Goal: Task Accomplishment & Management: Use online tool/utility

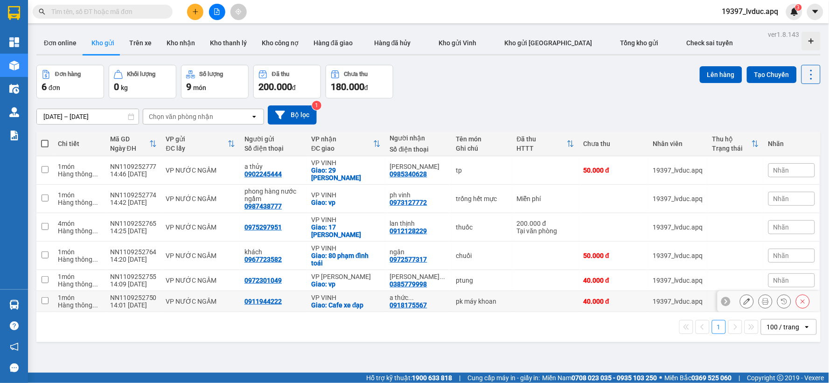
click at [267, 297] on div "0911944222" at bounding box center [262, 300] width 37 height 7
click at [766, 74] on button "Tạo Chuyến" at bounding box center [771, 74] width 50 height 17
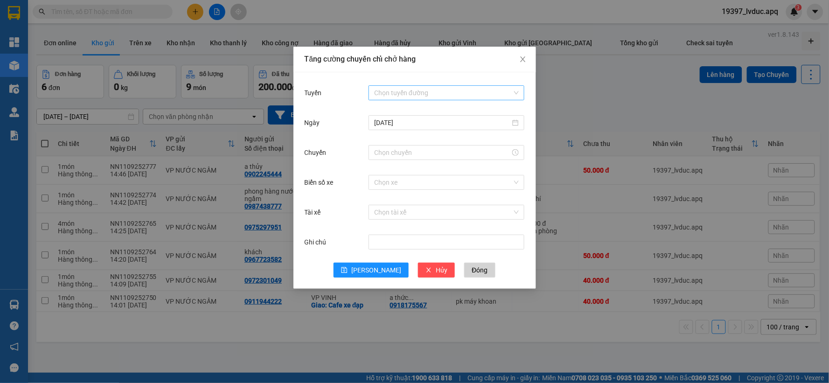
drag, startPoint x: 436, startPoint y: 87, endPoint x: 433, endPoint y: 94, distance: 7.7
click at [435, 91] on input "Tuyến" at bounding box center [443, 93] width 138 height 14
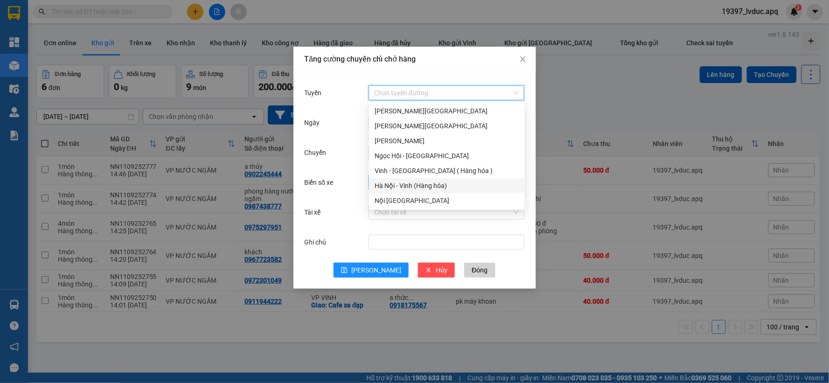
click at [409, 178] on div "Hà Nội - Vinh (Hàng hóa)" at bounding box center [447, 185] width 156 height 15
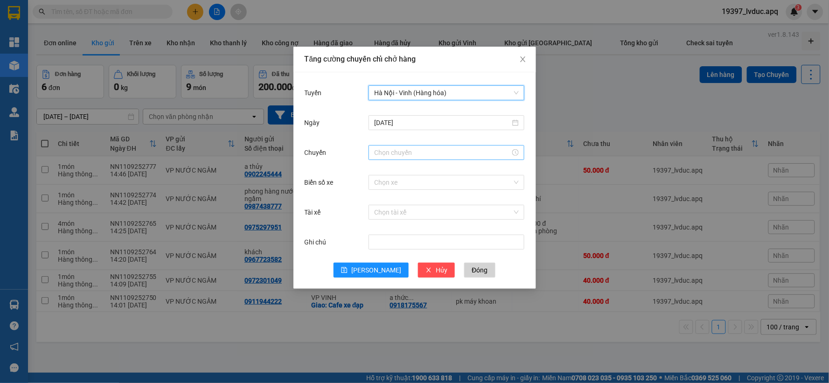
drag, startPoint x: 385, startPoint y: 144, endPoint x: 384, endPoint y: 152, distance: 8.0
click at [385, 145] on div at bounding box center [446, 152] width 156 height 19
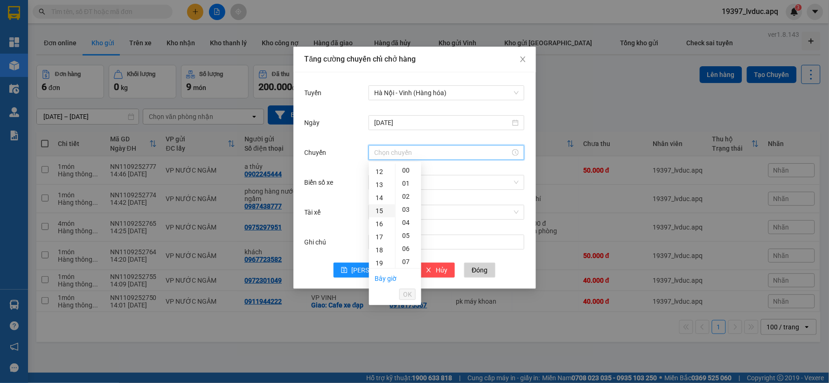
click at [381, 204] on div "15" at bounding box center [382, 210] width 26 height 13
drag, startPoint x: 403, startPoint y: 198, endPoint x: 399, endPoint y: 201, distance: 5.0
click at [400, 200] on div "30" at bounding box center [408, 199] width 26 height 13
type input "15:30"
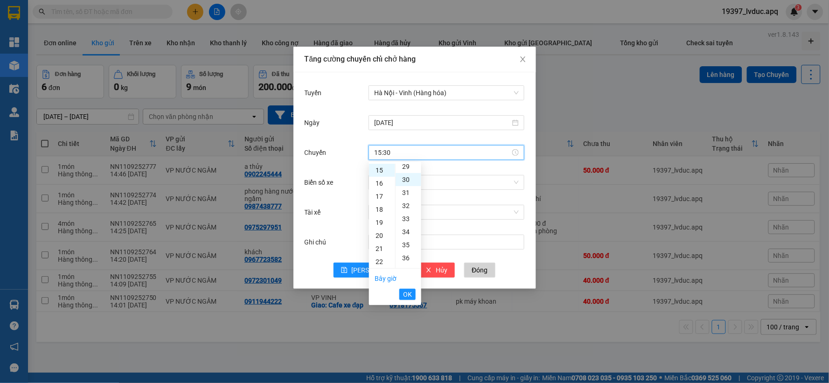
scroll to position [392, 0]
click at [403, 294] on span "OK" at bounding box center [407, 294] width 9 height 10
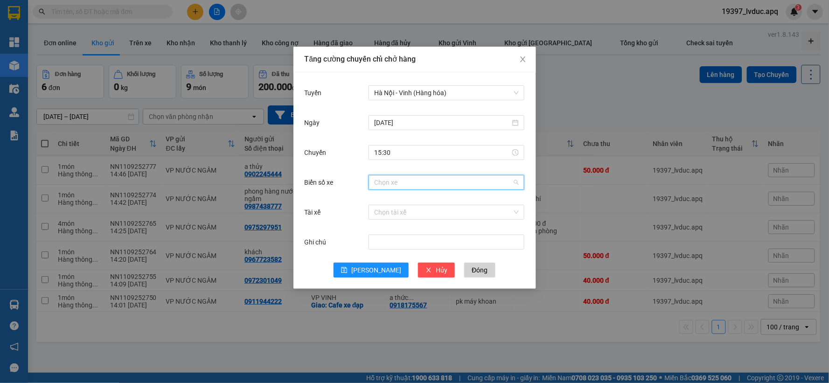
click at [408, 182] on input "Biển số xe" at bounding box center [443, 182] width 138 height 14
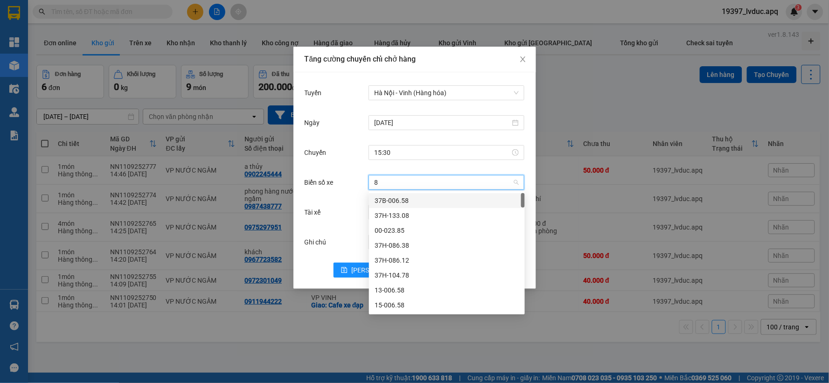
type input "82"
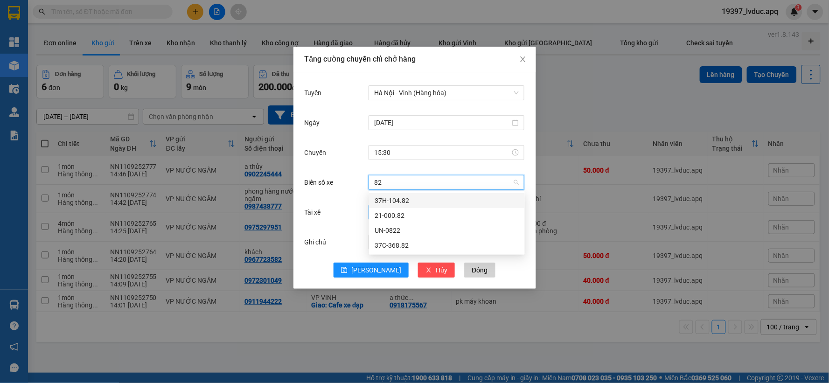
drag, startPoint x: 394, startPoint y: 198, endPoint x: 391, endPoint y: 210, distance: 12.1
click at [393, 204] on div "37H-104.82" at bounding box center [446, 200] width 145 height 10
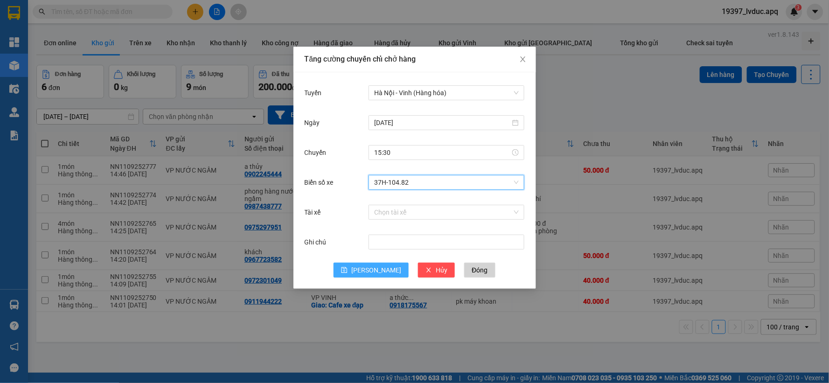
drag, startPoint x: 380, startPoint y: 267, endPoint x: 375, endPoint y: 267, distance: 5.2
click at [378, 267] on span "Lưu" at bounding box center [376, 270] width 50 height 10
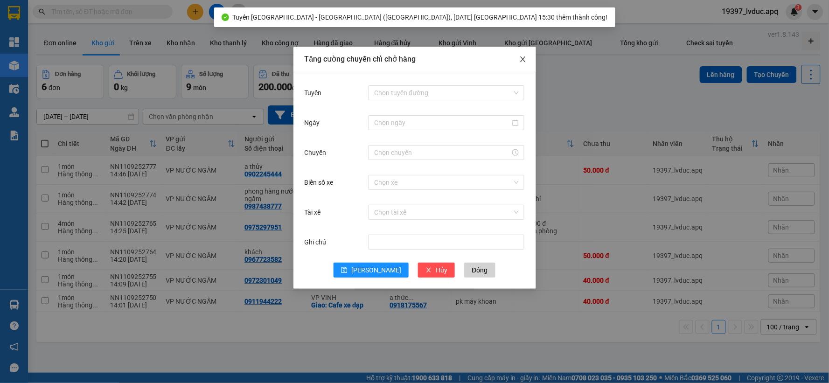
click at [524, 62] on icon "close" at bounding box center [522, 58] width 7 height 7
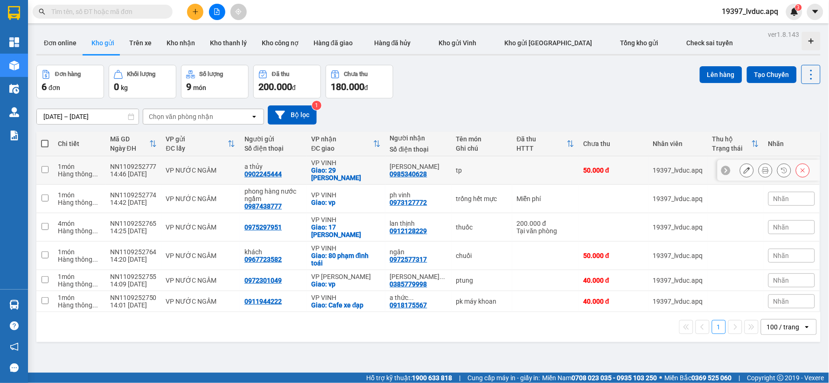
click at [332, 163] on div "VP VINH" at bounding box center [345, 162] width 69 height 7
checkbox input "true"
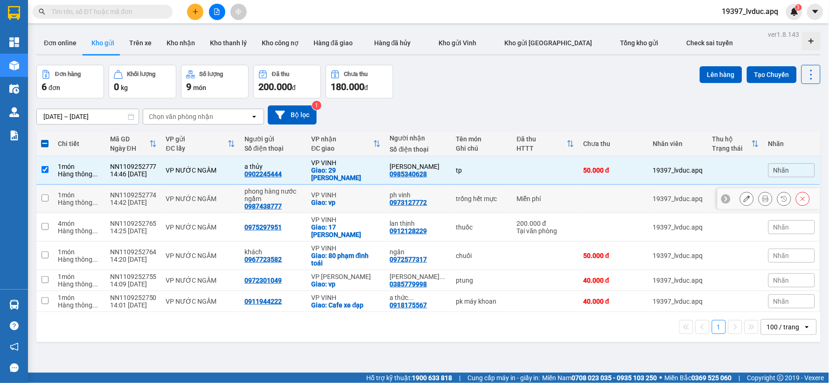
click at [350, 191] on div "VP VINH" at bounding box center [345, 194] width 69 height 7
checkbox input "true"
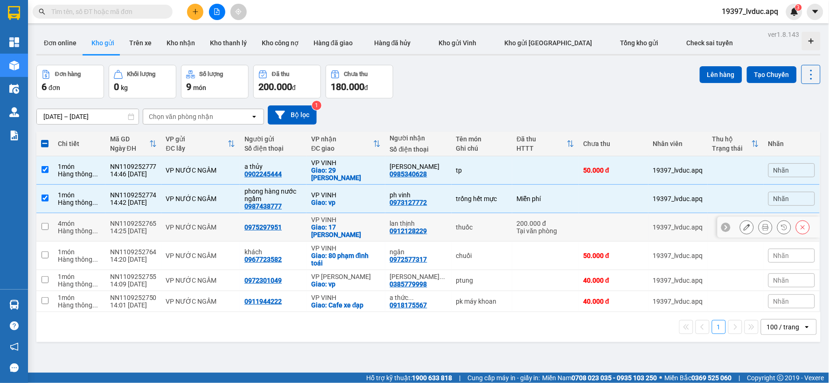
click at [329, 223] on div "Giao: 17 nguyễn sinh sắc" at bounding box center [345, 230] width 69 height 15
checkbox input "true"
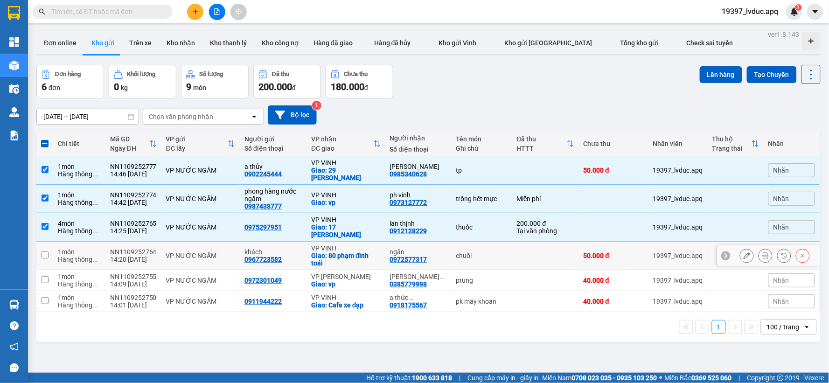
click at [343, 252] on div "Giao: 80 phạm đình toái" at bounding box center [345, 259] width 69 height 15
checkbox input "true"
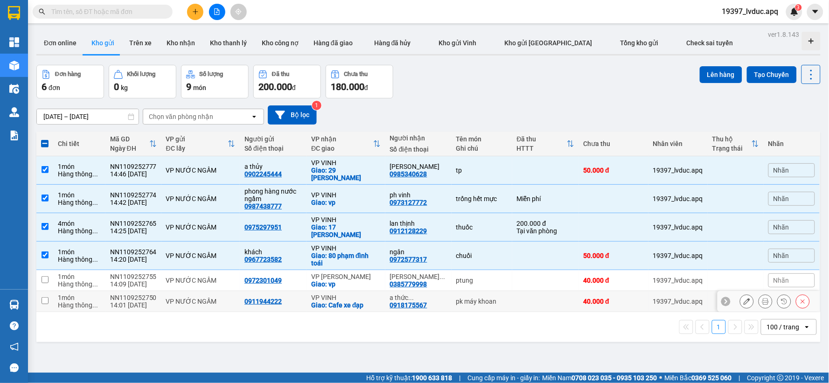
click at [330, 301] on div "Giao: Cafe xe đạp" at bounding box center [345, 304] width 69 height 7
checkbox input "true"
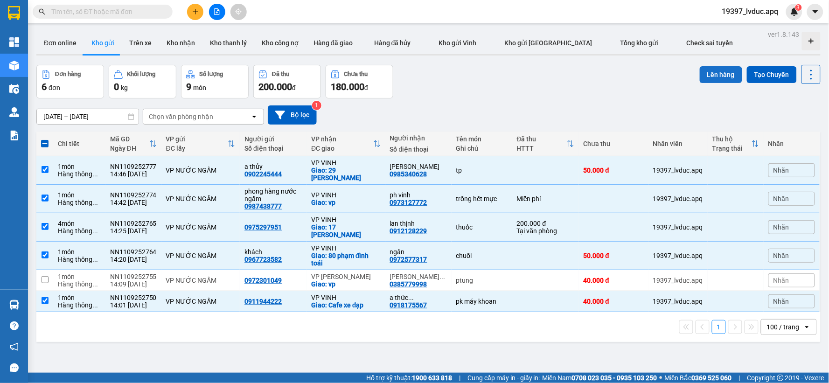
drag, startPoint x: 710, startPoint y: 73, endPoint x: 703, endPoint y: 78, distance: 8.3
click at [708, 76] on button "Lên hàng" at bounding box center [720, 74] width 42 height 17
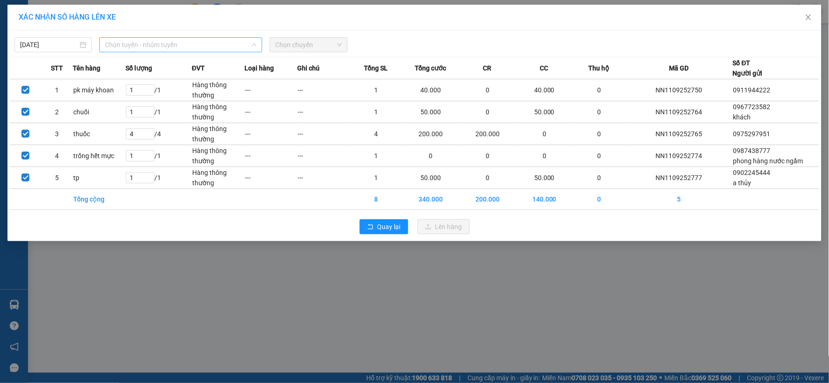
drag, startPoint x: 211, startPoint y: 43, endPoint x: 174, endPoint y: 126, distance: 90.8
click at [211, 46] on span "Chọn tuyến - nhóm tuyến" at bounding box center [181, 45] width 152 height 14
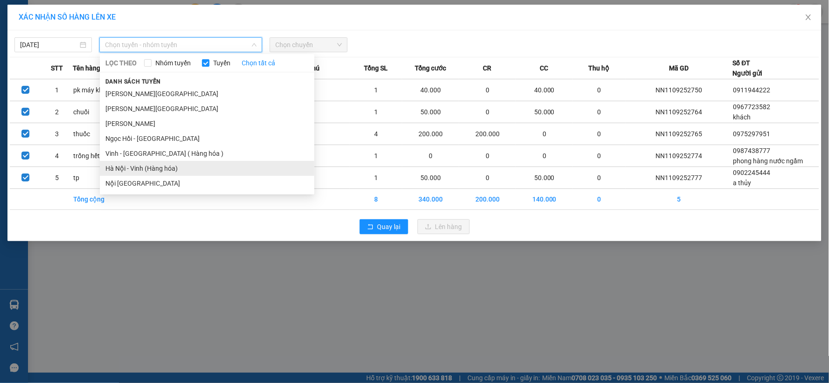
click at [156, 170] on li "Hà Nội - Vinh (Hàng hóa)" at bounding box center [207, 168] width 214 height 15
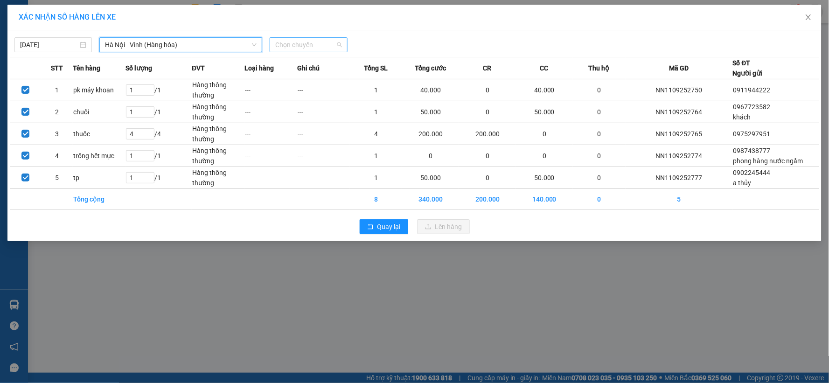
click at [316, 44] on span "Chọn chuyến" at bounding box center [308, 45] width 66 height 14
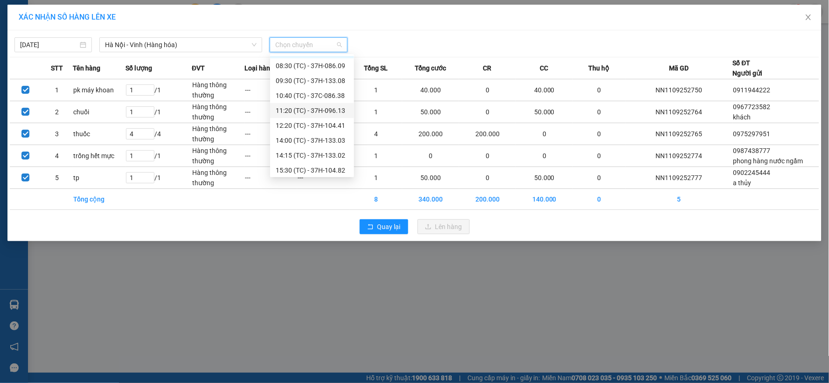
scroll to position [15, 0]
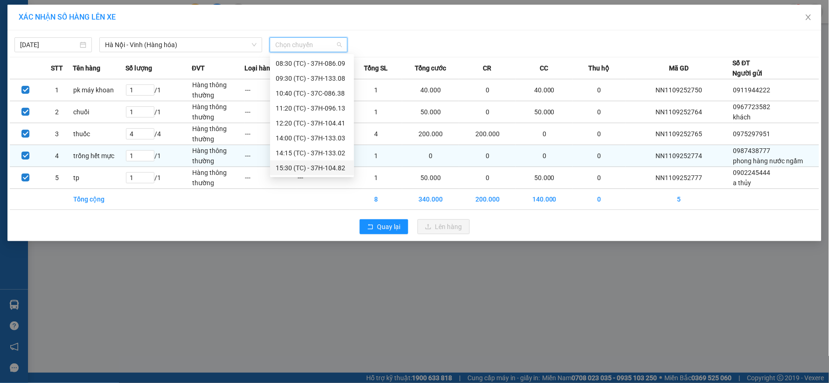
drag, startPoint x: 329, startPoint y: 166, endPoint x: 334, endPoint y: 165, distance: 5.3
click at [330, 166] on div "15:30 (TC) - 37H-104.82" at bounding box center [312, 168] width 73 height 10
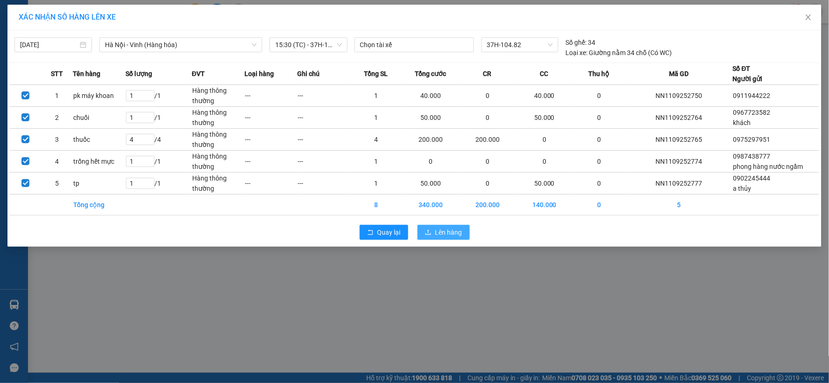
click at [441, 235] on span "Lên hàng" at bounding box center [448, 232] width 27 height 10
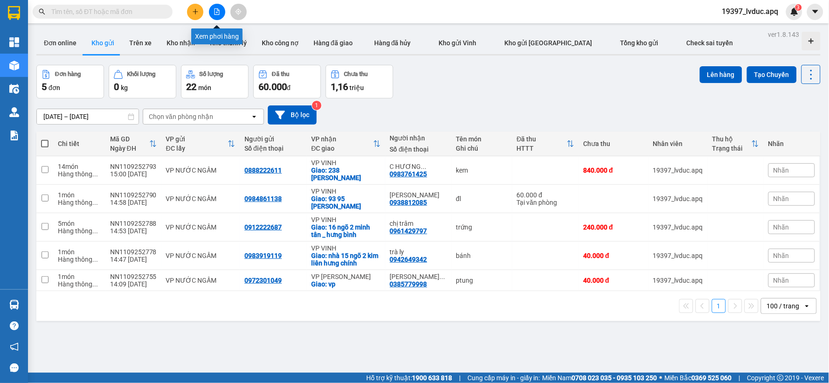
click at [225, 6] on div at bounding box center [217, 12] width 70 height 16
drag, startPoint x: 227, startPoint y: 13, endPoint x: 220, endPoint y: 11, distance: 7.2
click at [226, 12] on div at bounding box center [217, 12] width 70 height 16
click at [216, 10] on icon "file-add" at bounding box center [217, 11] width 7 height 7
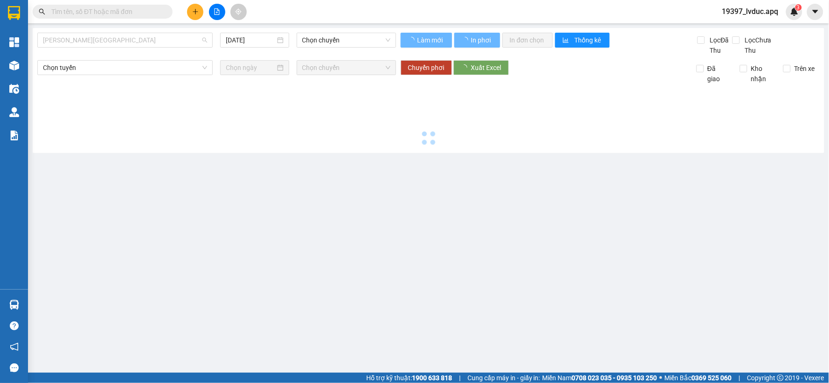
drag, startPoint x: 104, startPoint y: 42, endPoint x: 101, endPoint y: 69, distance: 26.8
click at [104, 43] on span "[PERSON_NAME][GEOGRAPHIC_DATA]" at bounding box center [125, 40] width 164 height 14
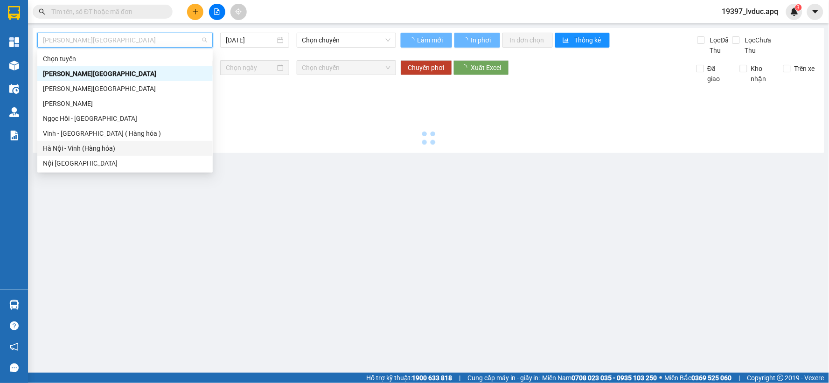
click at [94, 147] on div "Hà Nội - Vinh (Hàng hóa)" at bounding box center [125, 148] width 164 height 10
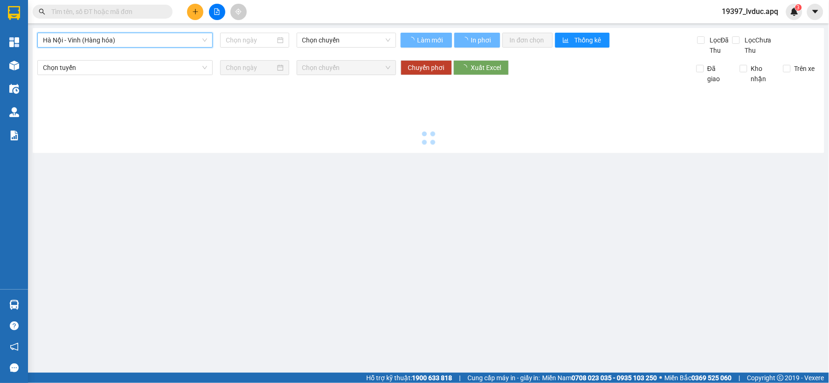
type input "[DATE]"
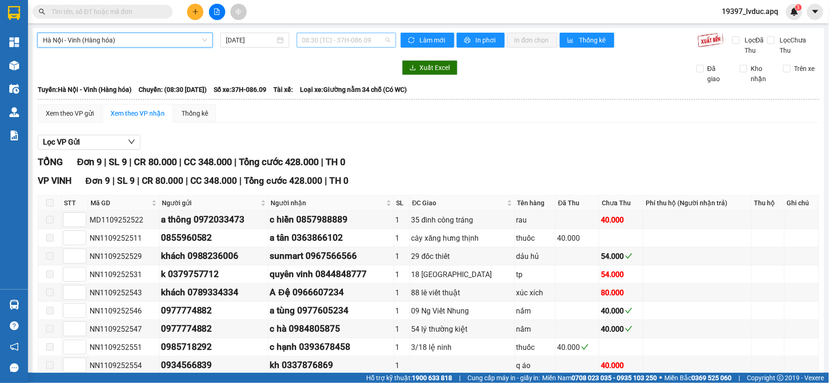
click at [329, 39] on span "08:30 (TC) - 37H-086.09" at bounding box center [346, 40] width 88 height 14
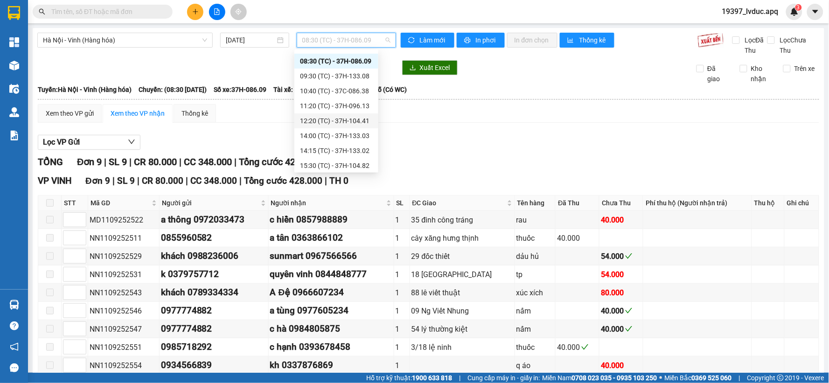
scroll to position [15, 0]
click at [346, 146] on div "14:15 (TC) - 37H-133.02" at bounding box center [336, 148] width 73 height 10
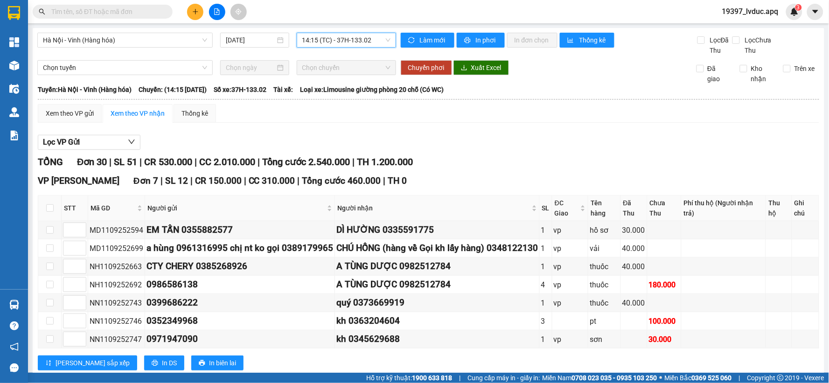
click at [326, 42] on span "14:15 (TC) - 37H-133.02" at bounding box center [346, 40] width 88 height 14
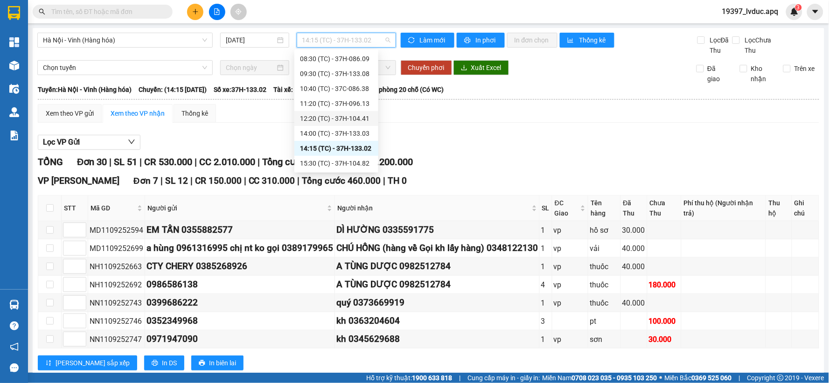
click at [325, 117] on div "12:20 (TC) - 37H-104.41" at bounding box center [336, 118] width 73 height 10
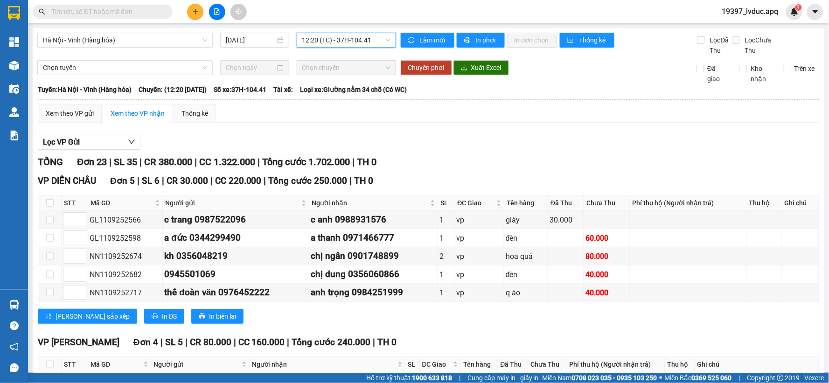
click at [334, 36] on span "12:20 (TC) - 37H-104.41" at bounding box center [346, 40] width 88 height 14
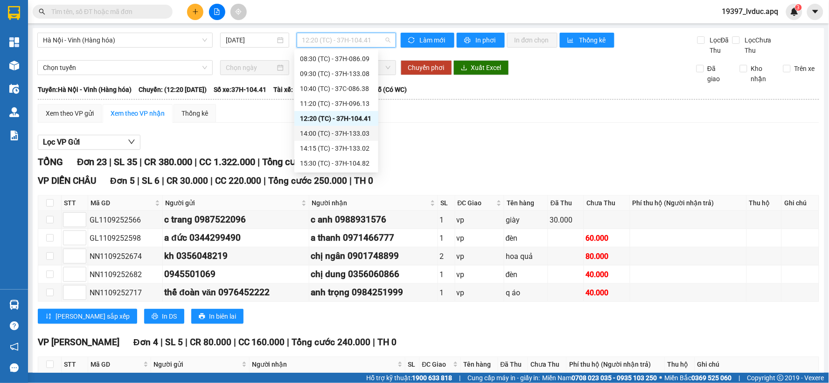
click at [335, 129] on div "14:00 (TC) - 37H-133.03" at bounding box center [336, 133] width 73 height 10
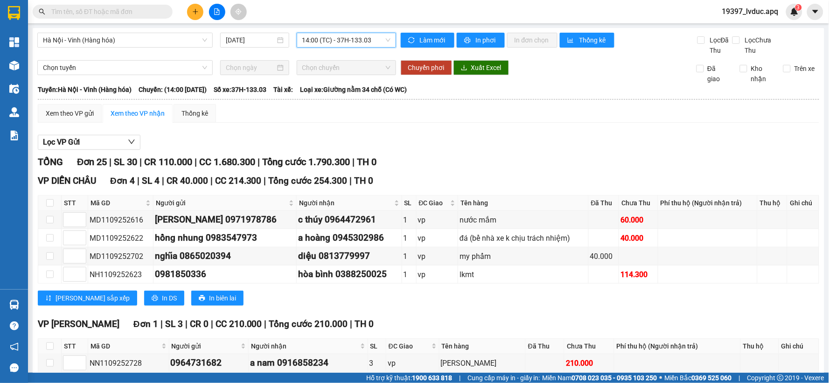
click at [362, 35] on span "14:00 (TC) - 37H-133.03" at bounding box center [346, 40] width 88 height 14
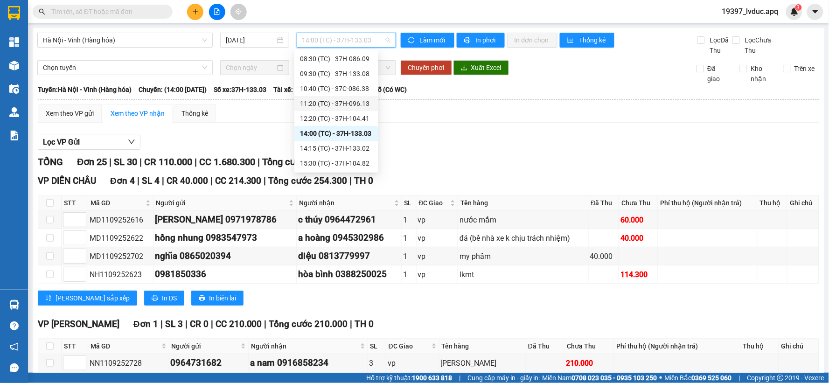
click at [353, 101] on div "11:20 (TC) - 37H-096.13" at bounding box center [336, 103] width 73 height 10
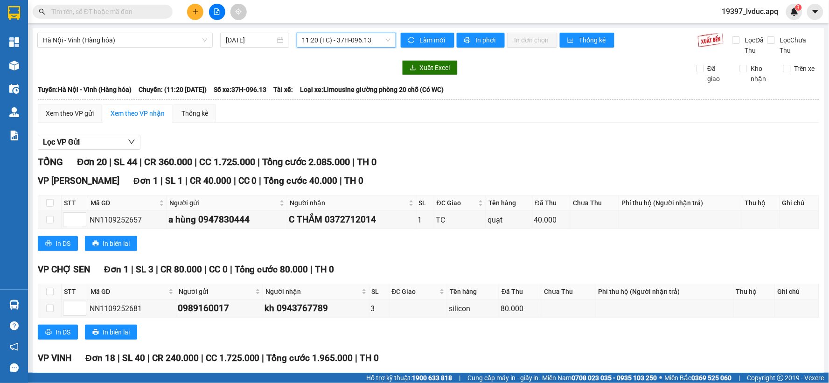
drag, startPoint x: 312, startPoint y: 53, endPoint x: 316, endPoint y: 43, distance: 10.0
click at [314, 48] on div "Hà Nội - Vinh (Hàng hóa) 11/09/2025 11:20 11:20 (TC) - 37H-096.13" at bounding box center [216, 44] width 359 height 23
click at [316, 43] on span "11:20 (TC) - 37H-096.13" at bounding box center [346, 40] width 88 height 14
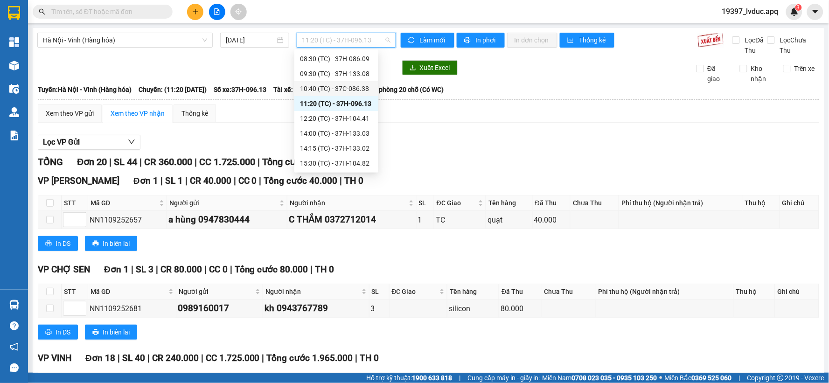
click at [324, 90] on div "10:40 (TC) - 37C-086.38" at bounding box center [336, 88] width 73 height 10
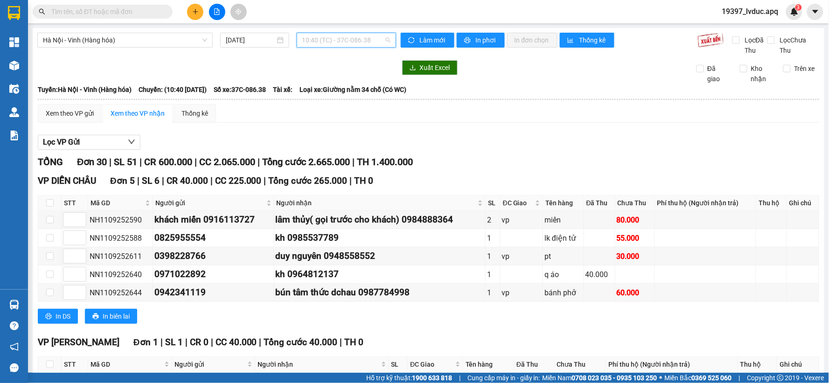
click at [322, 44] on span "10:40 (TC) - 37C-086.38" at bounding box center [346, 40] width 88 height 14
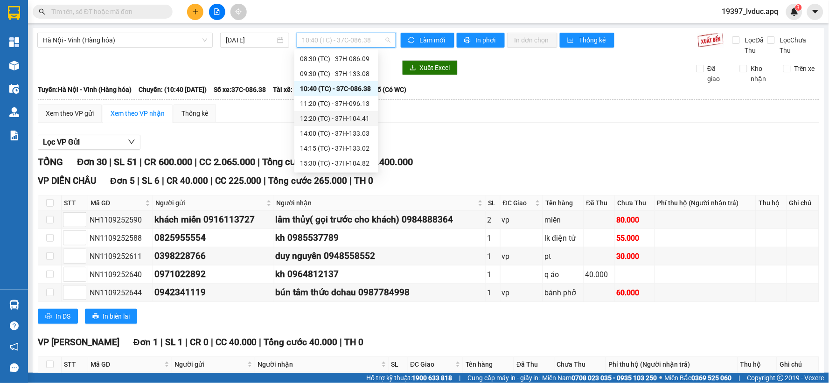
click at [352, 117] on div "12:20 (TC) - 37H-104.41" at bounding box center [336, 118] width 73 height 10
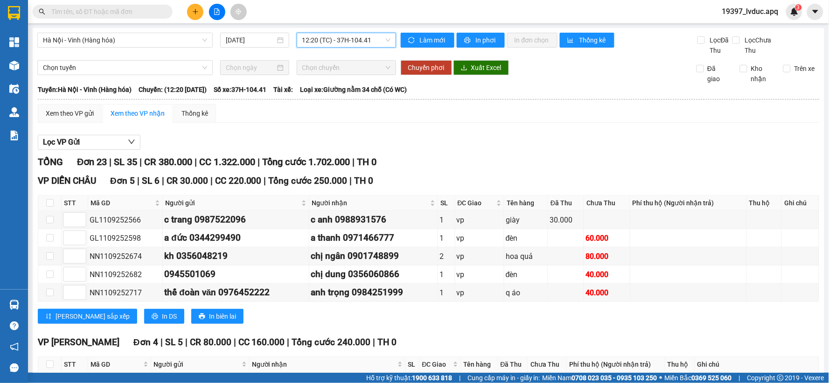
click at [352, 37] on span "12:20 (TC) - 37H-104.41" at bounding box center [346, 40] width 88 height 14
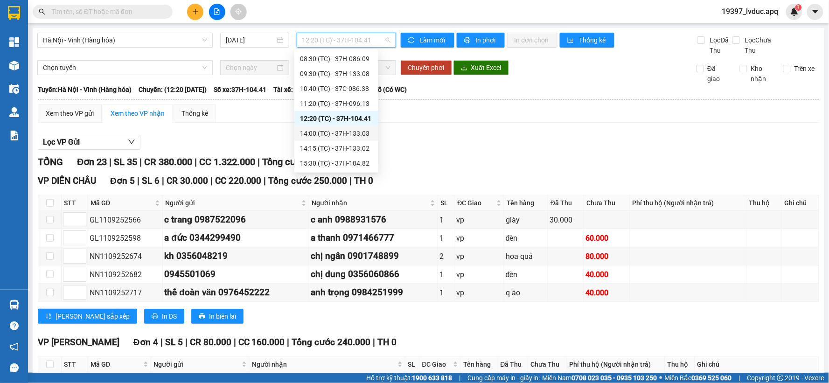
click at [333, 133] on div "14:00 (TC) - 37H-133.03" at bounding box center [336, 133] width 73 height 10
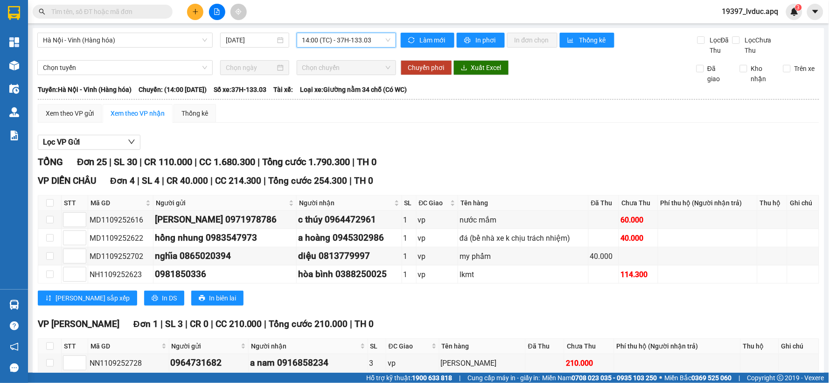
click at [332, 42] on span "14:00 (TC) - 37H-133.03" at bounding box center [346, 40] width 88 height 14
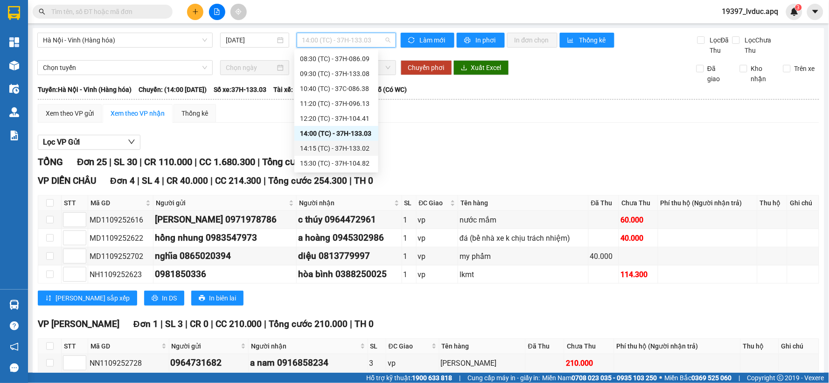
click at [334, 146] on div "14:15 (TC) - 37H-133.02" at bounding box center [336, 148] width 73 height 10
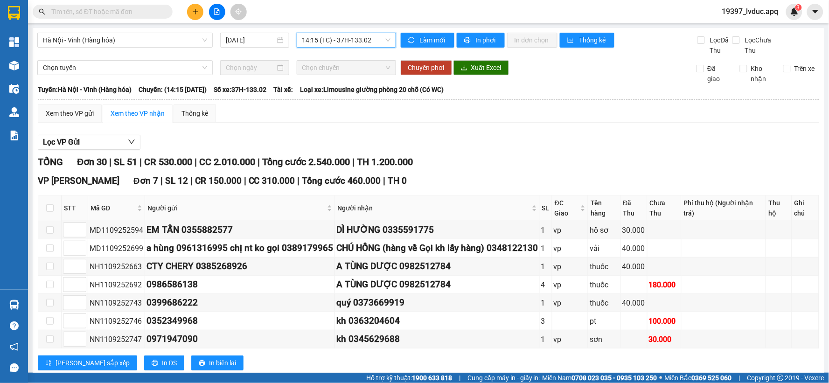
click at [318, 39] on span "14:15 (TC) - 37H-133.02" at bounding box center [346, 40] width 88 height 14
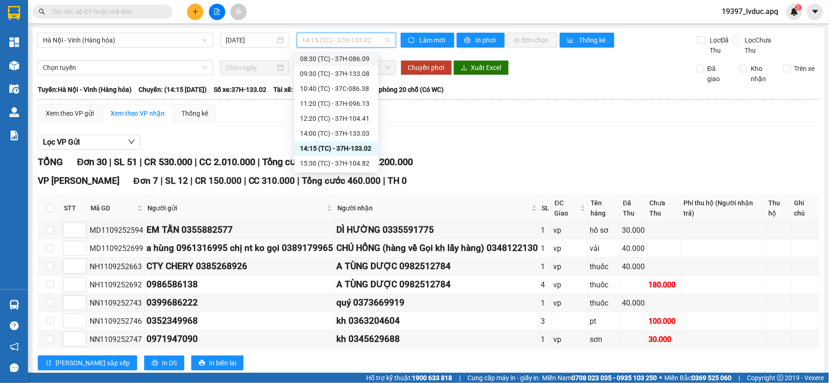
click at [351, 63] on div "08:30 (TC) - 37H-086.09" at bounding box center [336, 59] width 73 height 10
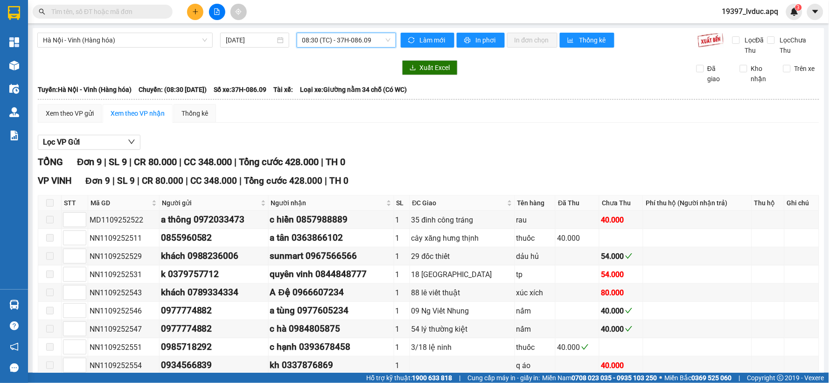
click at [309, 42] on span "08:30 (TC) - 37H-086.09" at bounding box center [346, 40] width 88 height 14
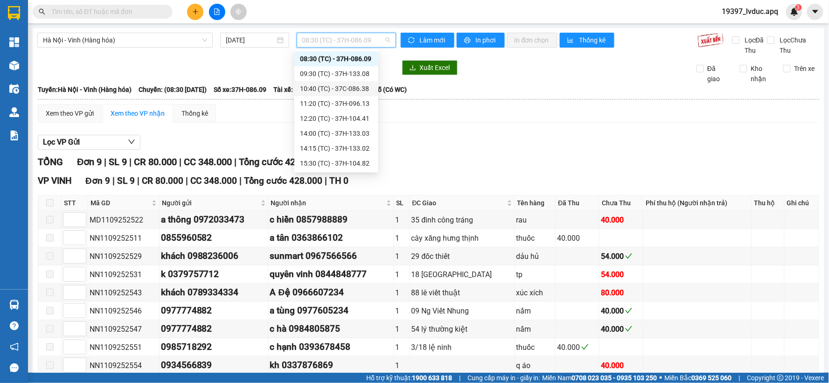
click at [325, 91] on div "10:40 (TC) - 37C-086.38" at bounding box center [336, 88] width 73 height 10
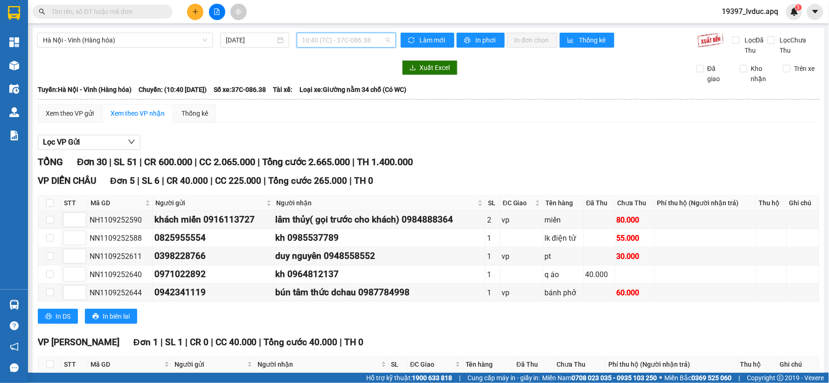
drag, startPoint x: 317, startPoint y: 40, endPoint x: 326, endPoint y: 86, distance: 47.5
click at [317, 40] on span "10:40 (TC) - 37C-086.38" at bounding box center [346, 40] width 88 height 14
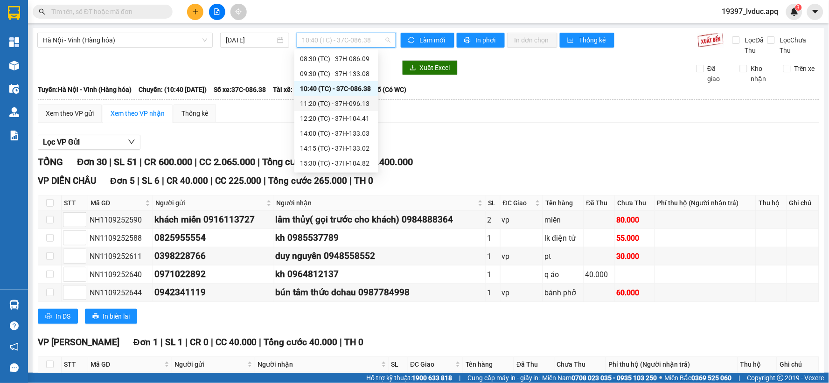
click at [331, 100] on div "11:20 (TC) - 37H-096.13" at bounding box center [336, 103] width 73 height 10
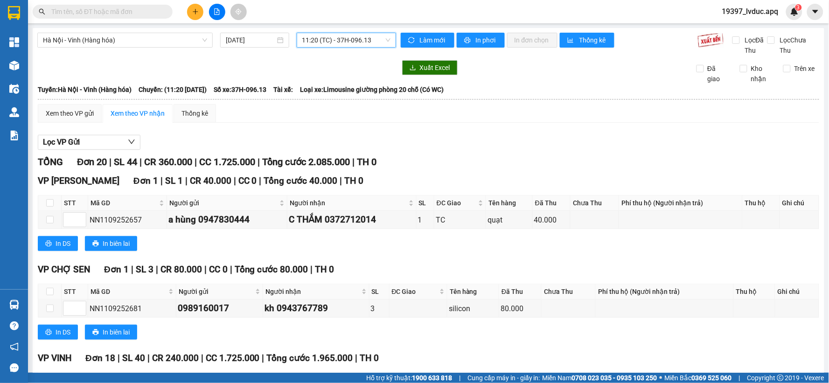
click at [318, 44] on span "11:20 (TC) - 37H-096.13" at bounding box center [346, 40] width 88 height 14
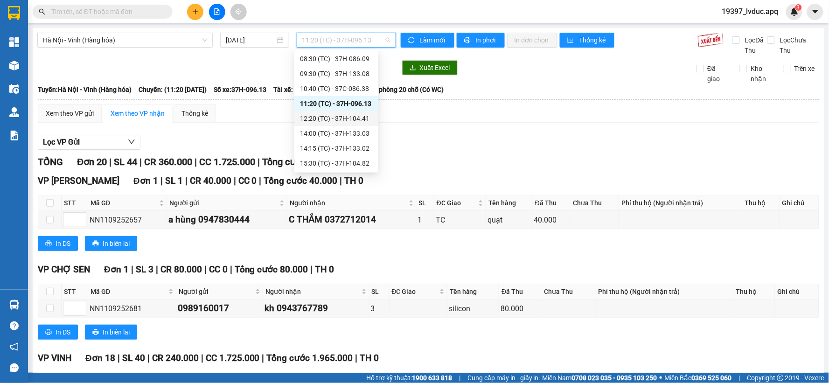
click at [334, 119] on div "12:20 (TC) - 37H-104.41" at bounding box center [336, 118] width 73 height 10
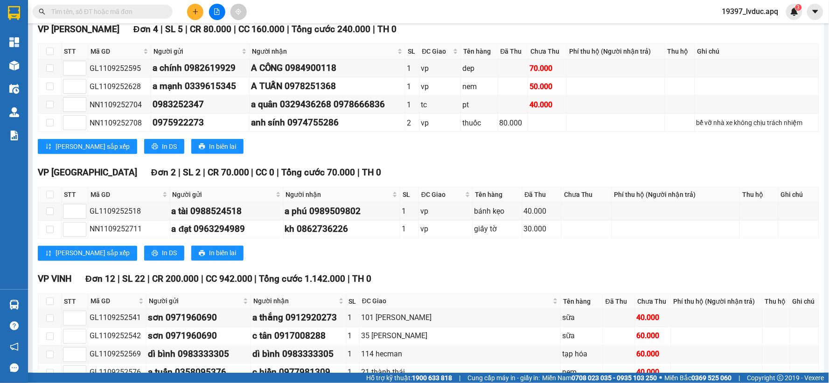
scroll to position [312, 0]
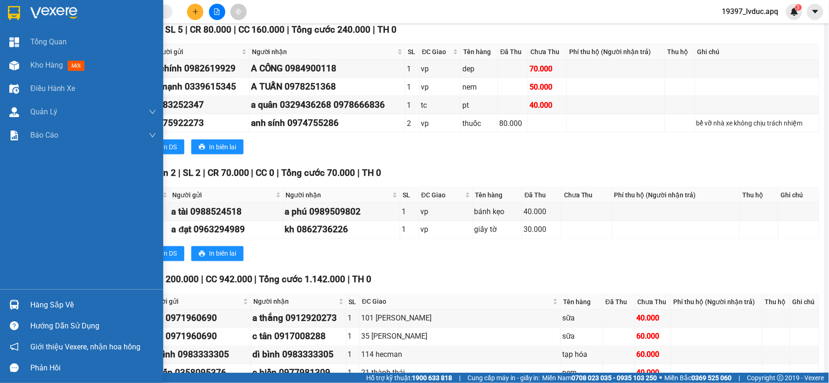
click at [14, 16] on img at bounding box center [14, 13] width 12 height 14
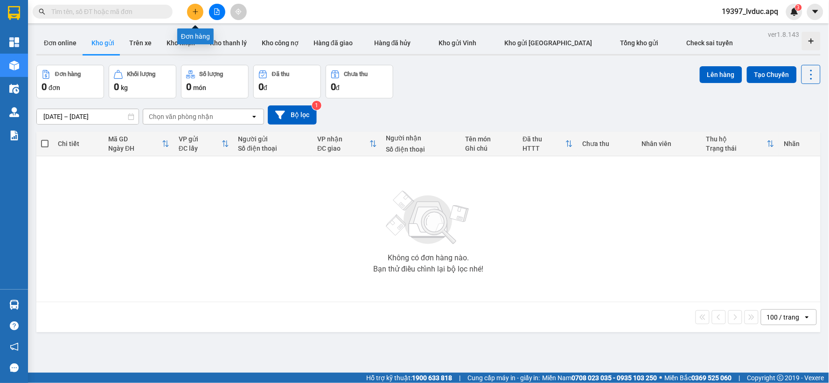
click at [190, 14] on button at bounding box center [195, 12] width 16 height 16
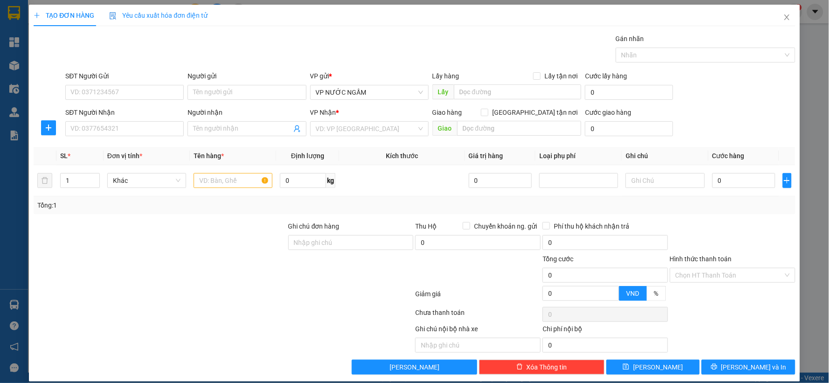
click at [152, 138] on div "SĐT Người Nhận VD: 0377654321" at bounding box center [124, 123] width 118 height 33
click at [152, 131] on input "SĐT Người Nhận" at bounding box center [124, 128] width 118 height 15
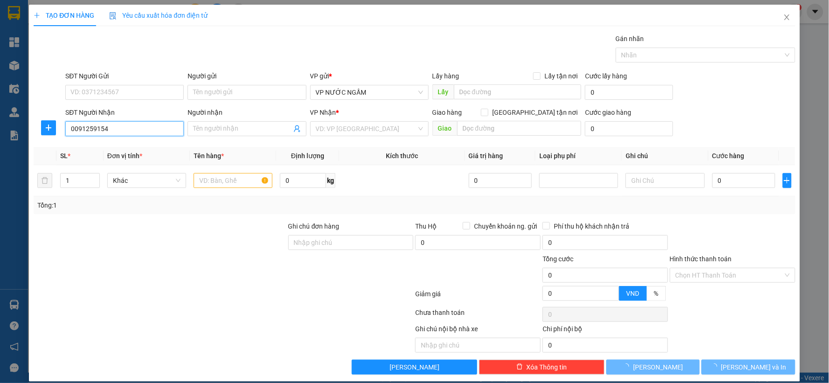
type input "00912591548"
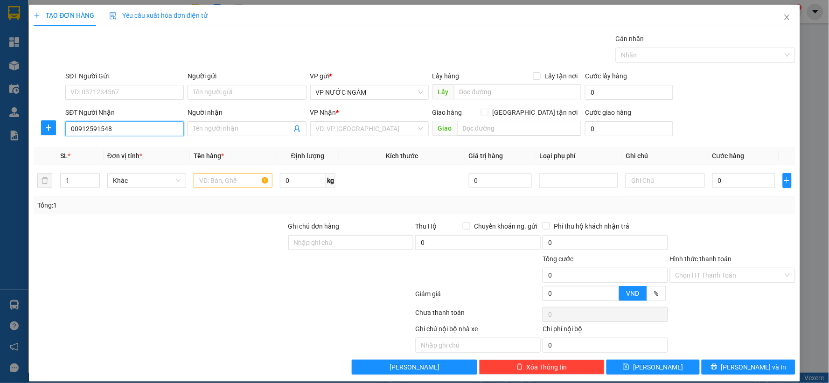
click at [151, 130] on input "00912591548" at bounding box center [124, 128] width 118 height 15
click at [784, 16] on icon "close" at bounding box center [786, 17] width 5 height 6
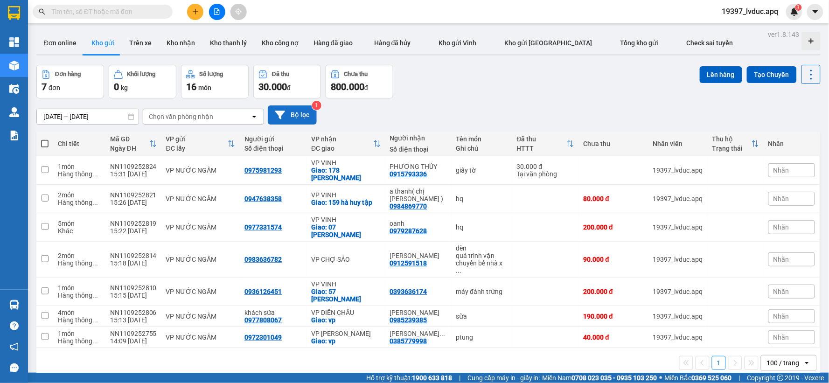
click at [309, 113] on button "Bộ lọc" at bounding box center [292, 114] width 49 height 19
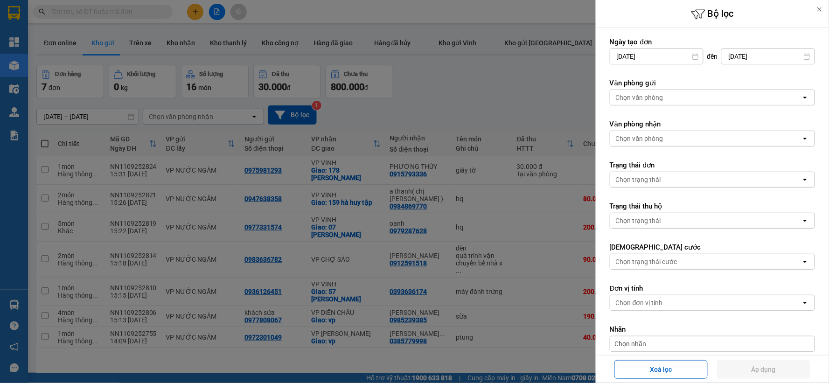
drag, startPoint x: 486, startPoint y: 88, endPoint x: 473, endPoint y: 92, distance: 13.9
click at [485, 88] on div at bounding box center [414, 191] width 829 height 383
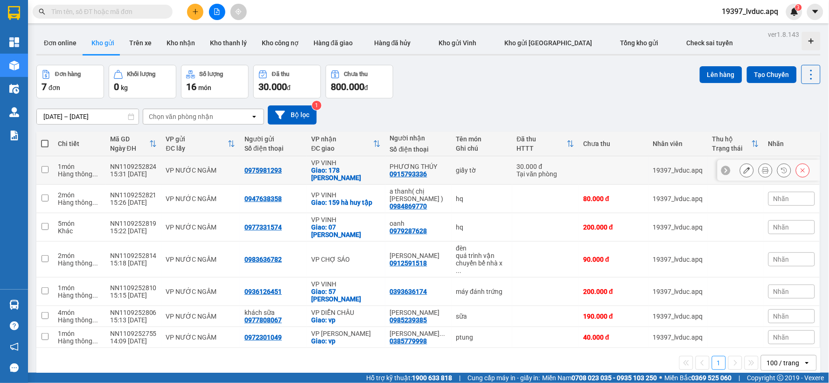
click at [352, 174] on div "Giao: 178 [PERSON_NAME]" at bounding box center [345, 173] width 69 height 15
checkbox input "true"
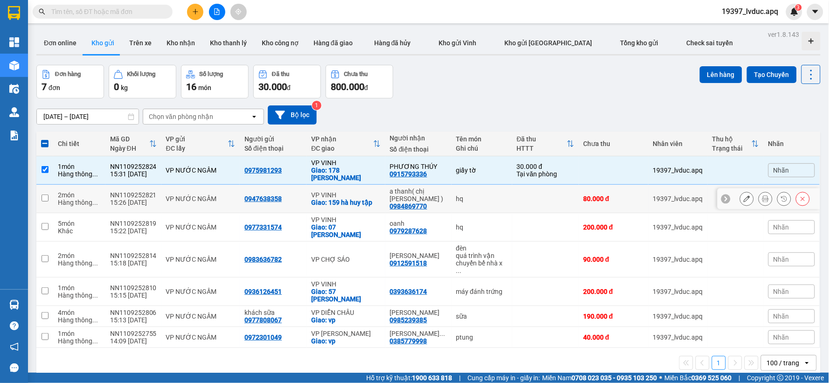
click at [387, 191] on td "a thanh( chị vân ) 0984869770" at bounding box center [418, 199] width 66 height 28
checkbox input "true"
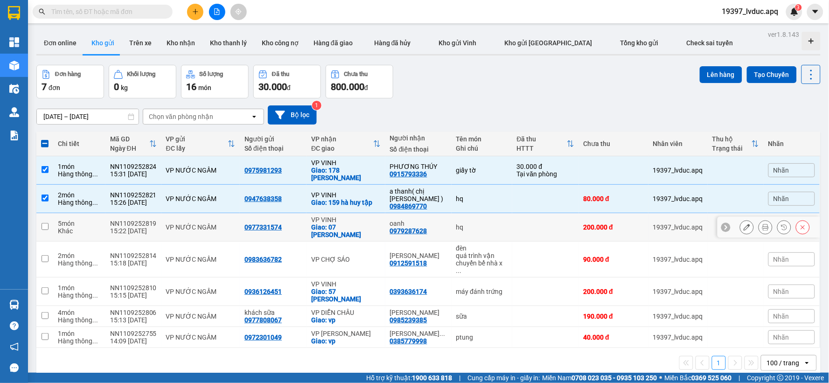
click at [276, 217] on td "0977331574" at bounding box center [273, 227] width 67 height 28
checkbox input "true"
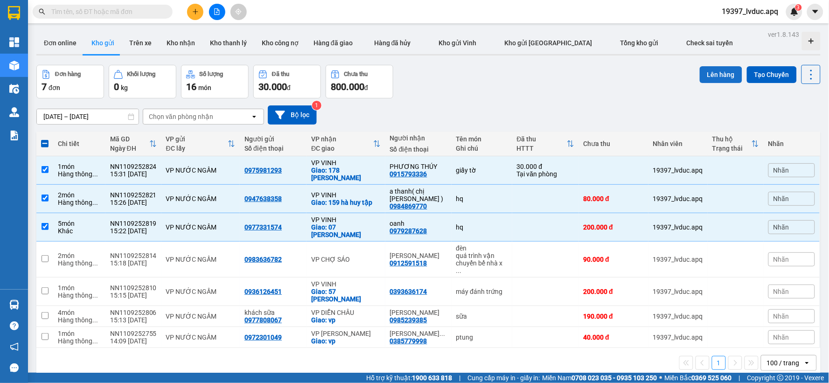
click at [716, 71] on button "Lên hàng" at bounding box center [720, 74] width 42 height 17
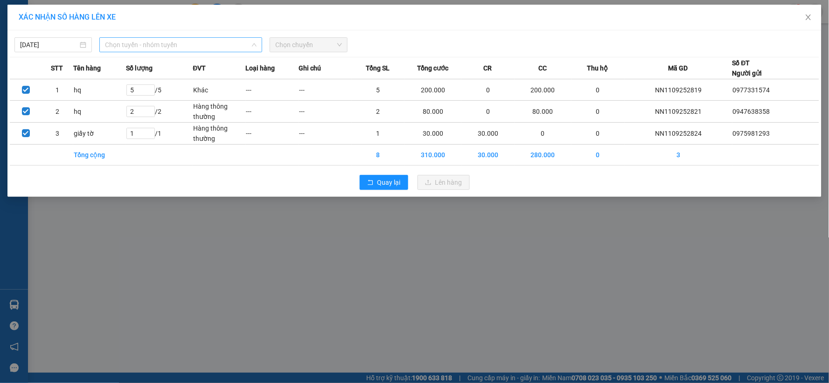
click at [187, 43] on span "Chọn tuyến - nhóm tuyến" at bounding box center [181, 45] width 152 height 14
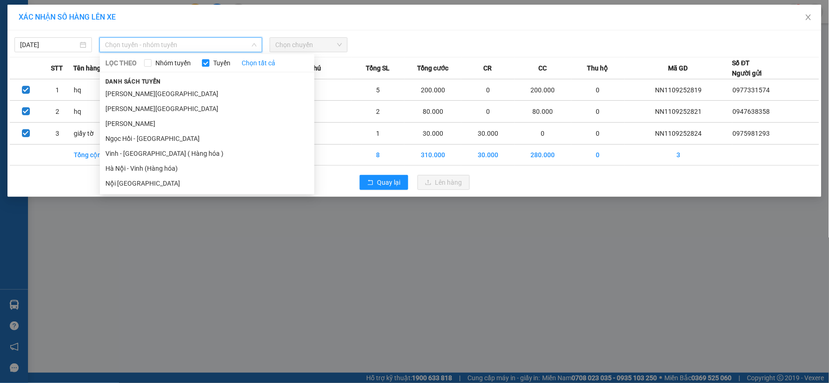
drag, startPoint x: 154, startPoint y: 166, endPoint x: 164, endPoint y: 166, distance: 10.3
click at [155, 168] on li "Hà Nội - Vinh (Hàng hóa)" at bounding box center [207, 168] width 214 height 15
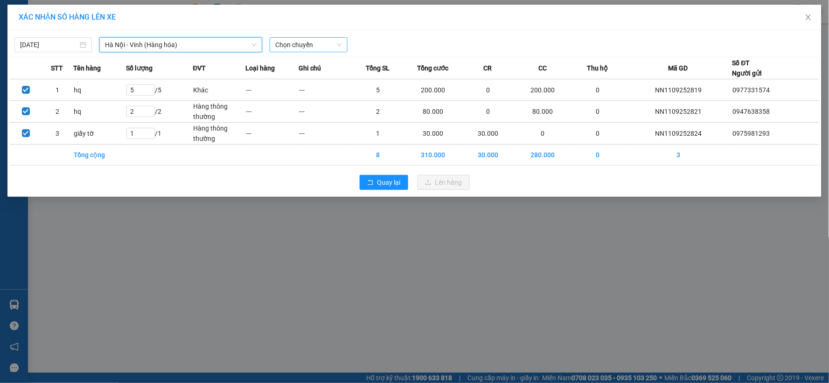
click at [316, 45] on span "Chọn chuyến" at bounding box center [308, 45] width 66 height 14
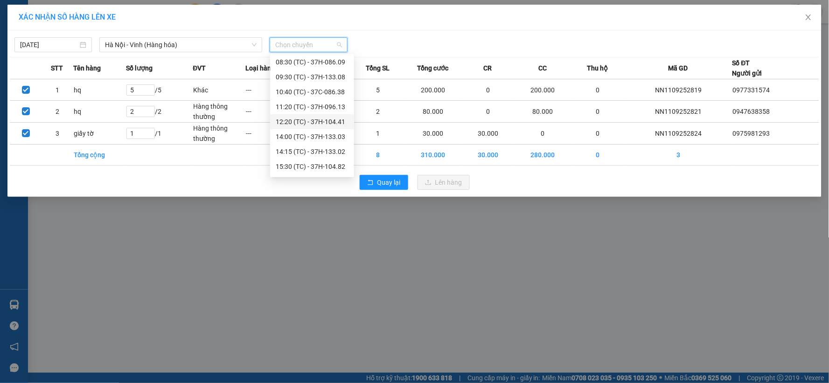
scroll to position [30, 0]
drag, startPoint x: 322, startPoint y: 167, endPoint x: 329, endPoint y: 170, distance: 7.5
click at [322, 168] on div "17:00 (TC) - 37H-104.24" at bounding box center [312, 168] width 73 height 10
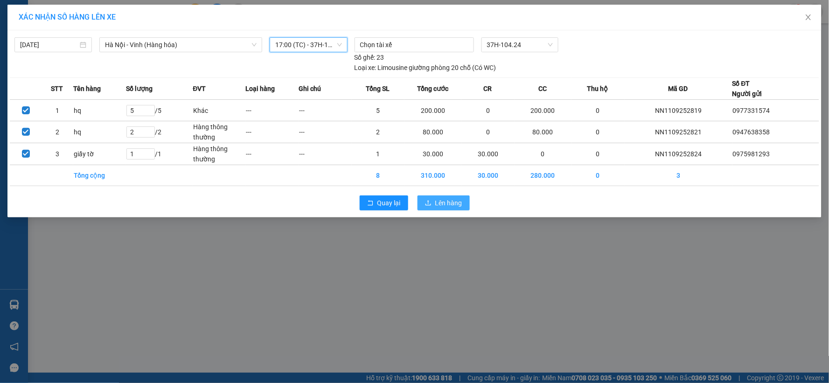
click at [442, 198] on span "Lên hàng" at bounding box center [448, 203] width 27 height 10
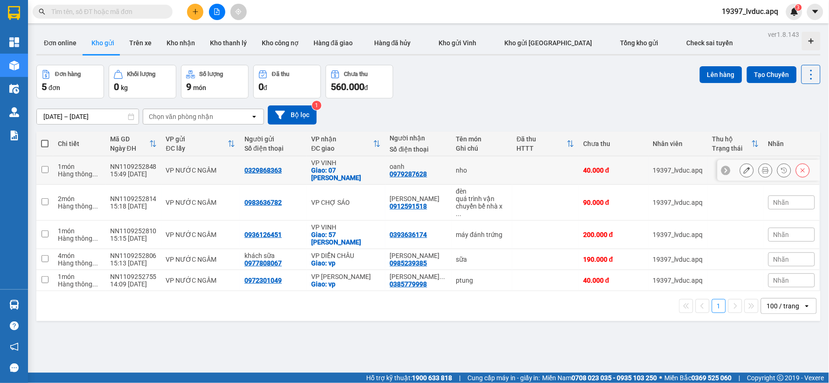
click at [362, 171] on div "Giao: 07 [PERSON_NAME]" at bounding box center [345, 173] width 69 height 15
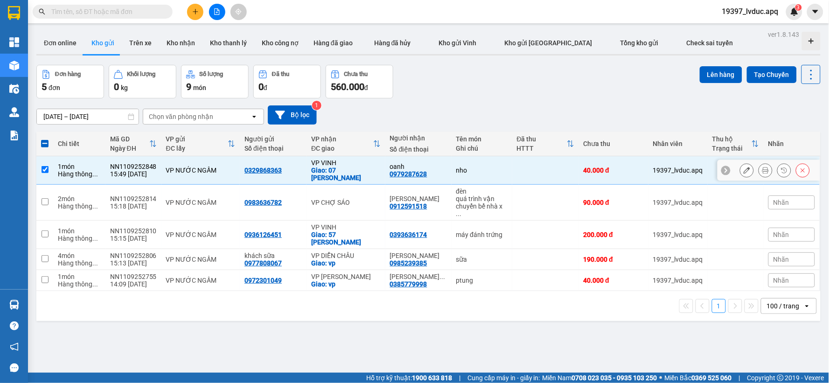
click at [364, 171] on div "Giao: 07 [PERSON_NAME]" at bounding box center [345, 173] width 69 height 15
checkbox input "false"
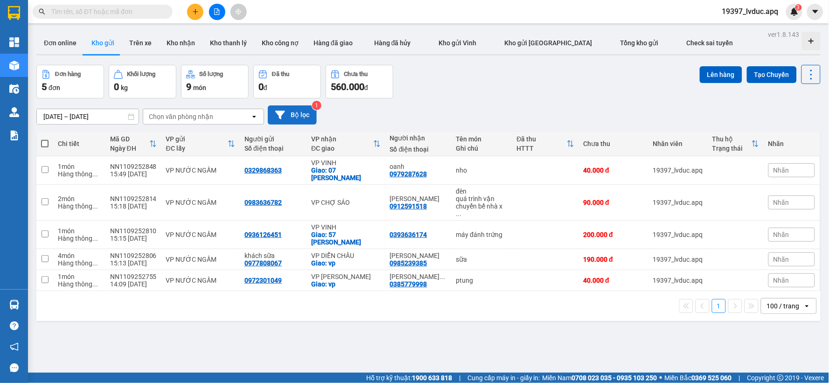
click at [299, 119] on button "Bộ lọc" at bounding box center [292, 114] width 49 height 19
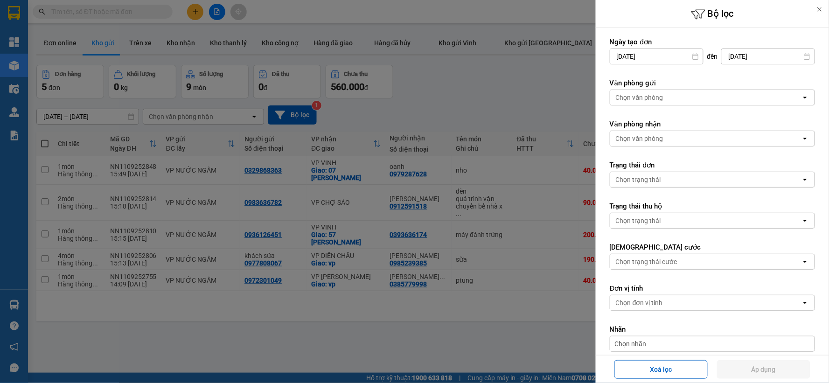
drag, startPoint x: 631, startPoint y: 108, endPoint x: 634, endPoint y: 100, distance: 8.8
click at [631, 108] on form "Ngày tạo đơn [DATE] Press the down arrow key to interact with the calendar and …" at bounding box center [711, 235] width 205 height 397
drag, startPoint x: 637, startPoint y: 94, endPoint x: 635, endPoint y: 99, distance: 6.1
click at [637, 94] on div "Chọn văn phòng" at bounding box center [639, 97] width 48 height 9
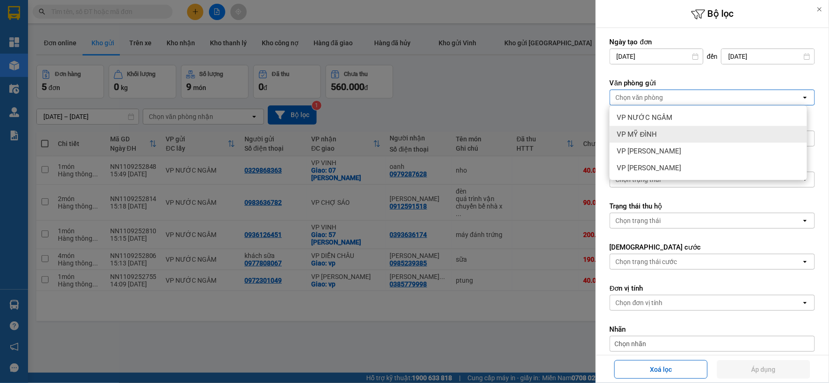
click at [644, 131] on span "VP MỸ ĐÌNH" at bounding box center [637, 134] width 40 height 9
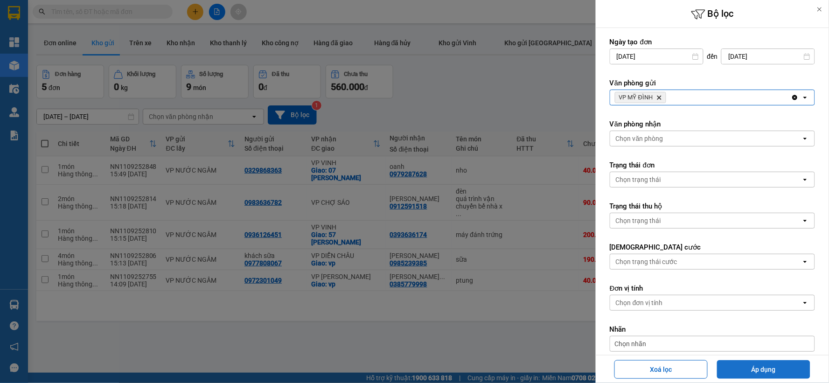
click at [741, 371] on button "Áp dụng" at bounding box center [763, 369] width 93 height 19
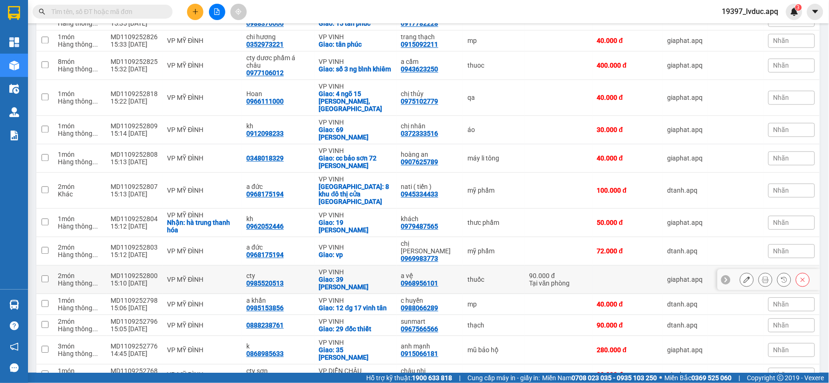
scroll to position [586, 0]
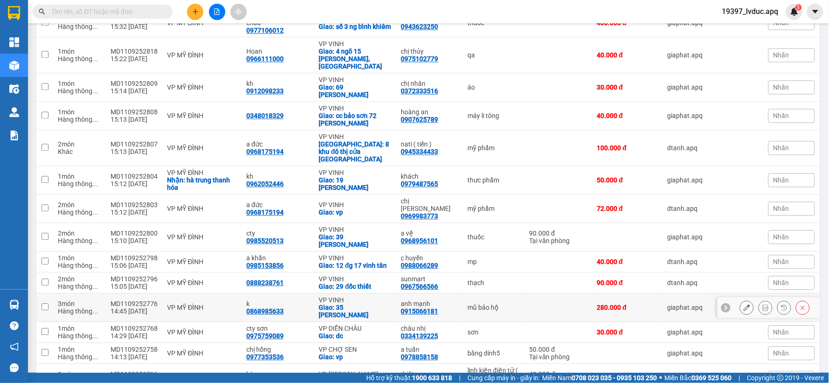
click at [365, 304] on div "Giao: 35 [PERSON_NAME]" at bounding box center [355, 311] width 73 height 15
checkbox input "true"
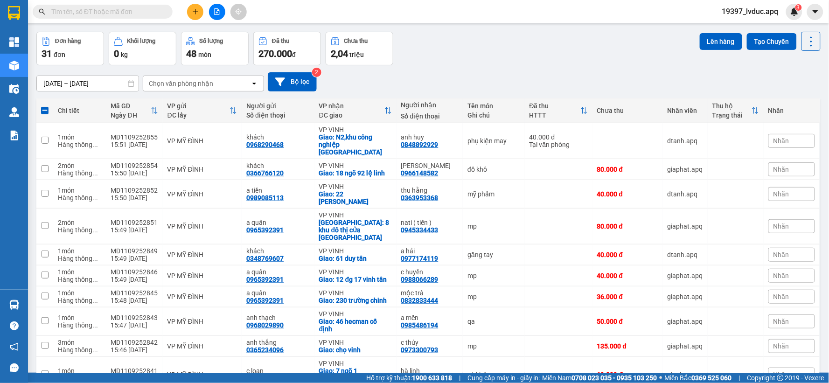
scroll to position [0, 0]
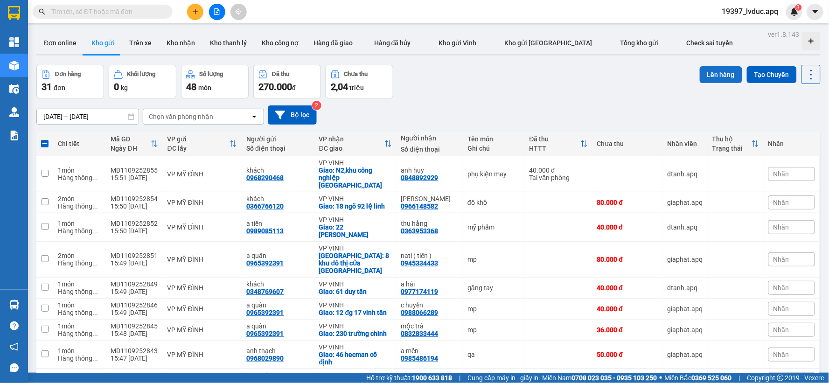
click at [719, 74] on button "Lên hàng" at bounding box center [720, 74] width 42 height 17
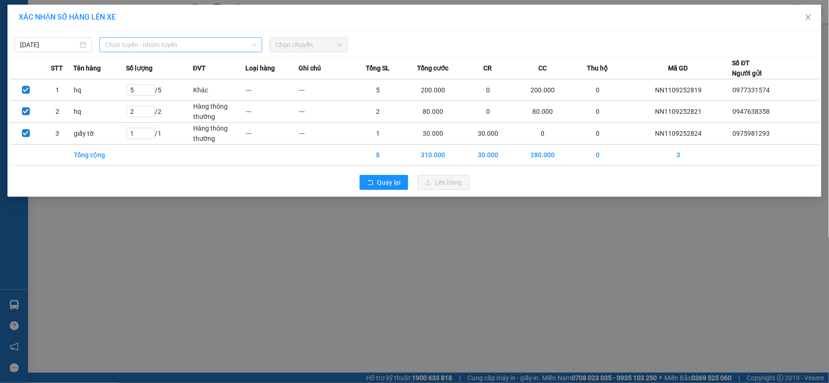
click at [132, 44] on span "Chọn tuyến - nhóm tuyến" at bounding box center [181, 45] width 152 height 14
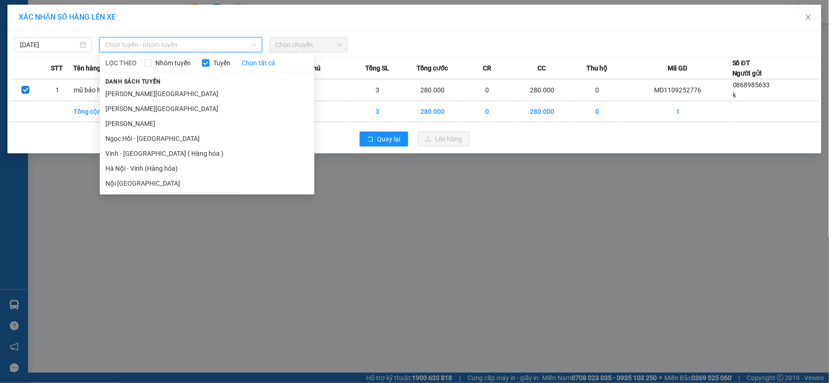
drag, startPoint x: 129, startPoint y: 154, endPoint x: 121, endPoint y: 161, distance: 10.3
click at [124, 155] on li "Vinh - [GEOGRAPHIC_DATA] ( Hàng hóa )" at bounding box center [207, 153] width 214 height 15
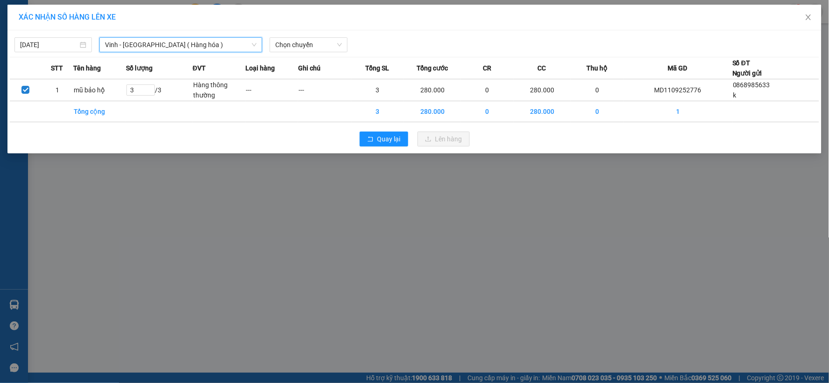
click at [170, 42] on span "Vinh - [GEOGRAPHIC_DATA] ( Hàng hóa )" at bounding box center [181, 45] width 152 height 14
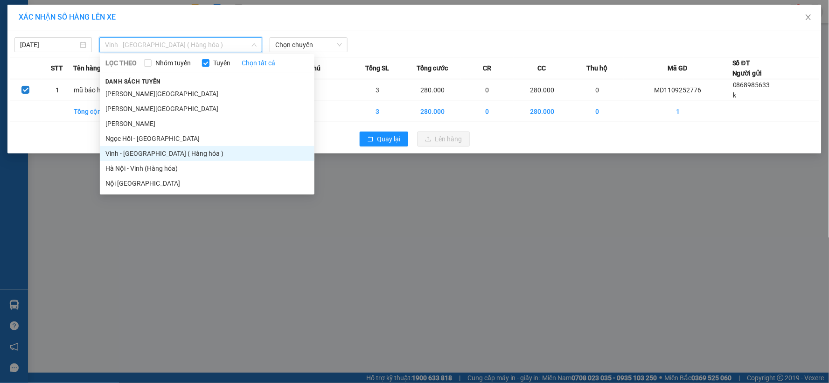
click at [133, 162] on li "Hà Nội - Vinh (Hàng hóa)" at bounding box center [207, 168] width 214 height 15
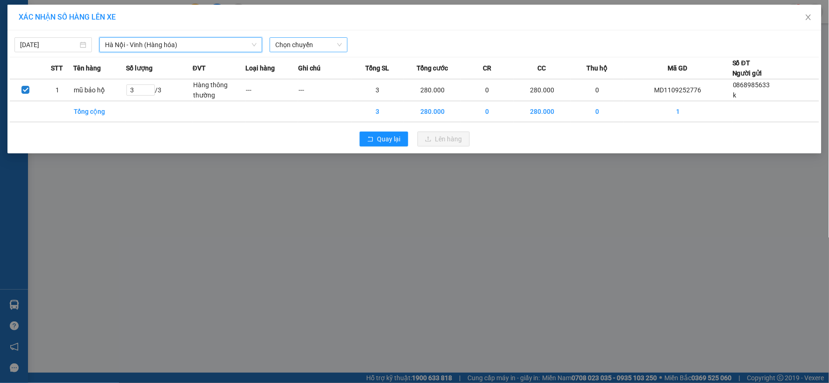
drag, startPoint x: 325, startPoint y: 47, endPoint x: 317, endPoint y: 52, distance: 9.1
click at [320, 48] on span "Chọn chuyến" at bounding box center [308, 45] width 66 height 14
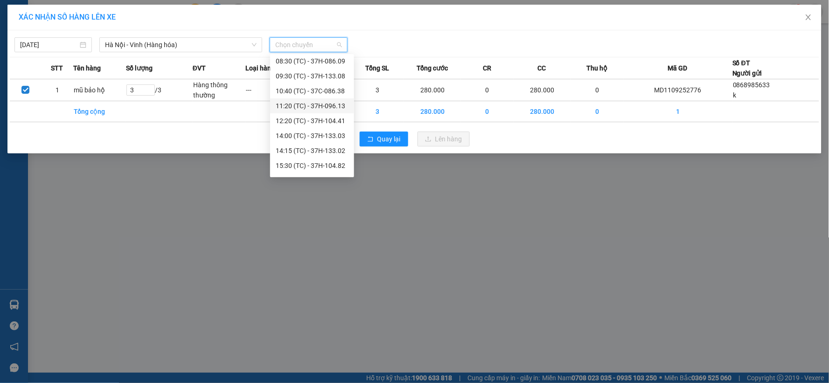
scroll to position [30, 0]
click at [326, 164] on div "17:00 (TC) - 37H-104.24" at bounding box center [312, 168] width 73 height 10
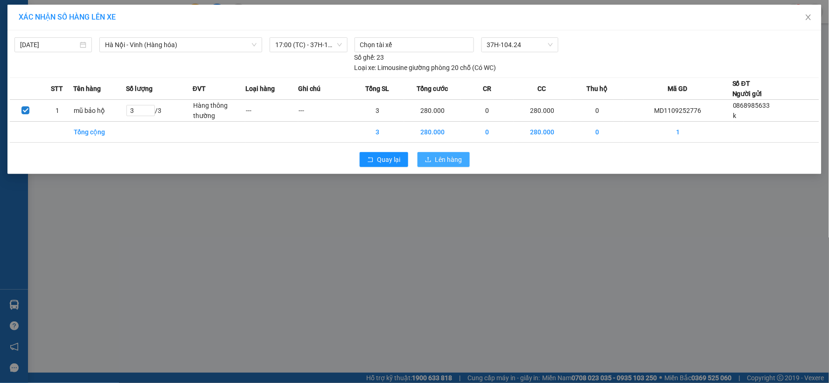
click at [464, 159] on button "Lên hàng" at bounding box center [443, 159] width 52 height 15
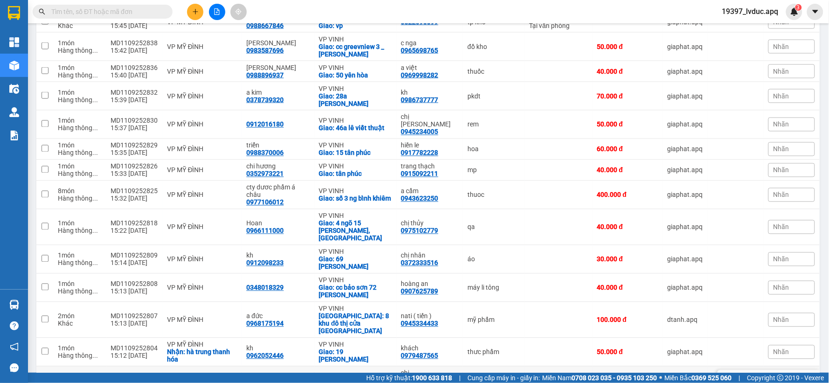
scroll to position [558, 0]
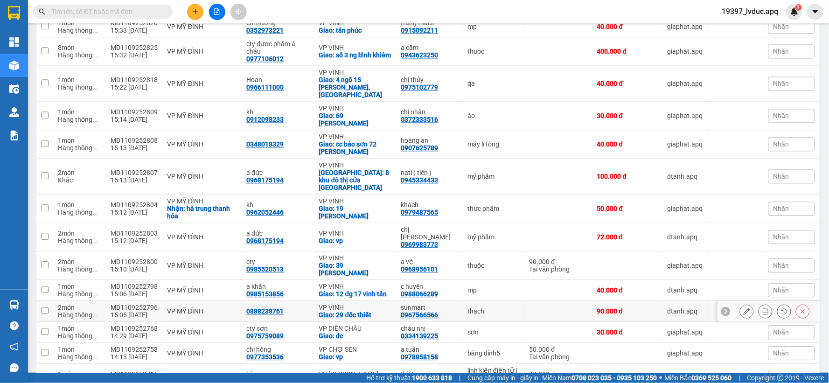
click at [326, 311] on div "Giao: 29 đốc thiết" at bounding box center [355, 314] width 73 height 7
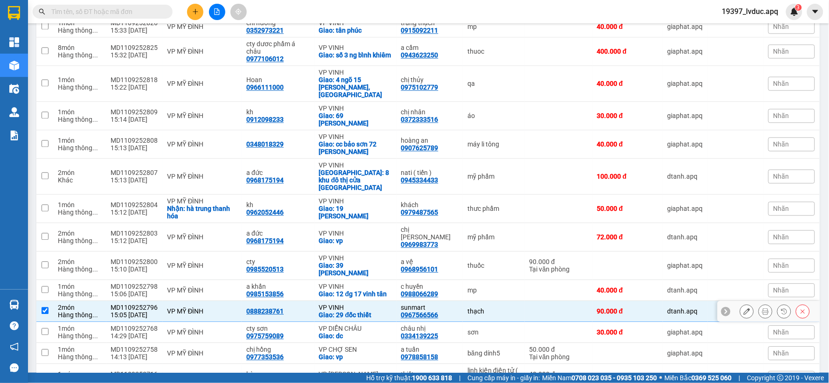
click at [326, 311] on div "Giao: 29 đốc thiết" at bounding box center [355, 314] width 73 height 7
checkbox input "false"
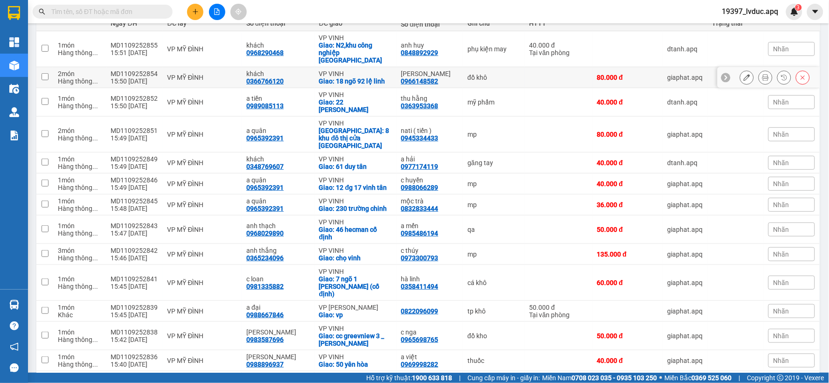
scroll to position [0, 0]
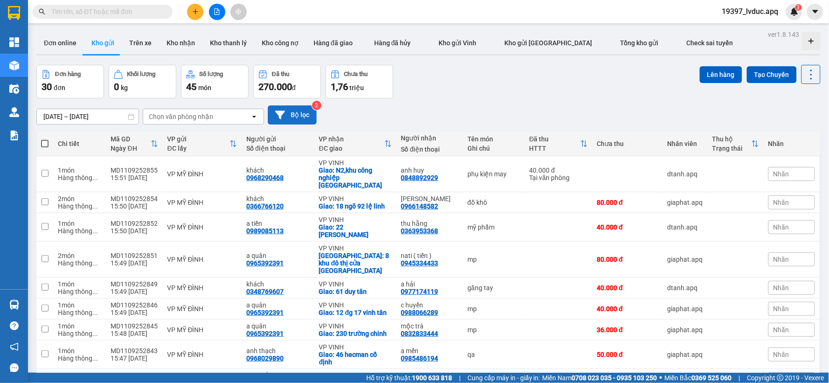
click at [302, 110] on button "Bộ lọc" at bounding box center [292, 114] width 49 height 19
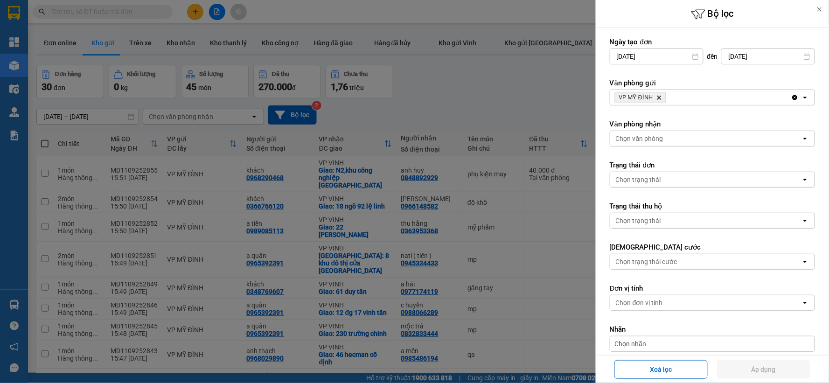
click at [661, 96] on icon "VP MỸ ĐÌNH, close by backspace" at bounding box center [659, 98] width 4 height 4
click at [661, 96] on div "Chọn văn phòng" at bounding box center [639, 97] width 48 height 9
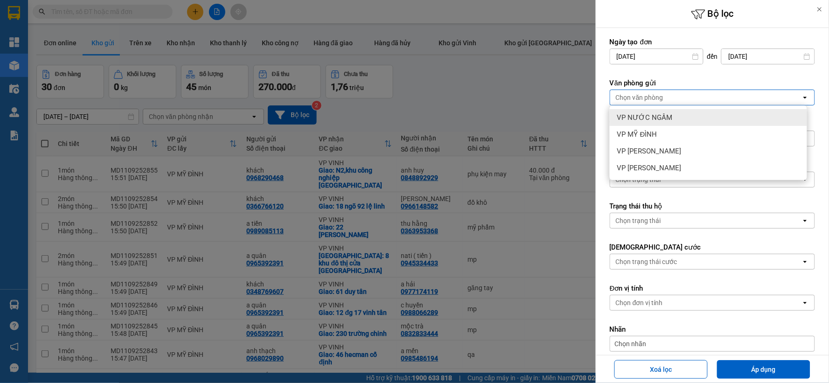
click at [486, 105] on div at bounding box center [414, 191] width 829 height 383
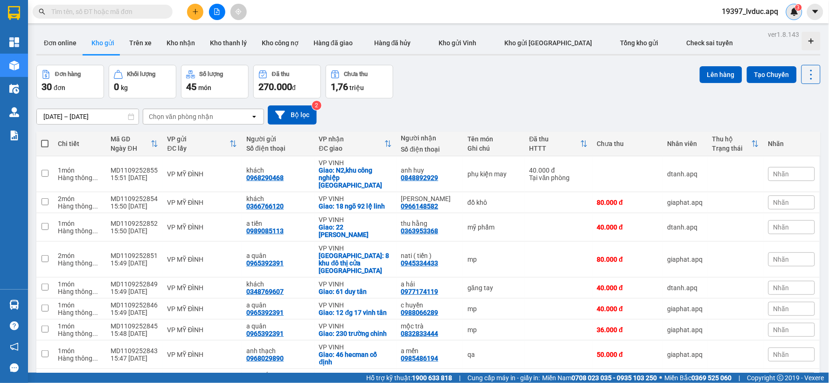
click at [795, 13] on img at bounding box center [794, 11] width 8 height 8
click at [795, 13] on body "Kết quả tìm kiếm ( 0 ) Bộ lọc Ngày tạo đơn gần nhất No Data 19397_lvduc.apq 3 T…" at bounding box center [414, 191] width 829 height 383
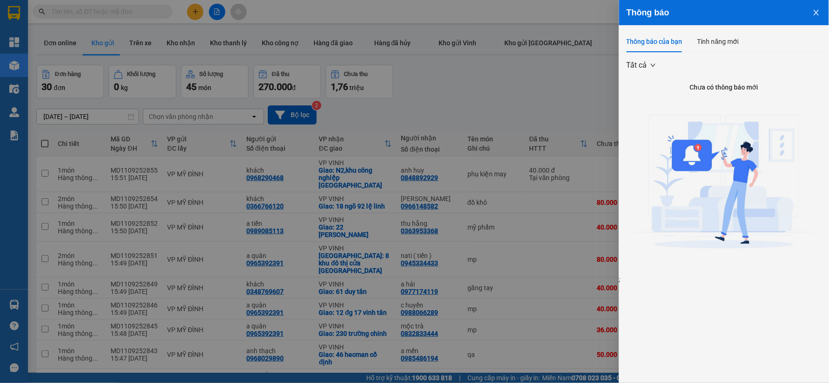
click at [514, 90] on div at bounding box center [414, 191] width 829 height 383
